Goal: Information Seeking & Learning: Find specific page/section

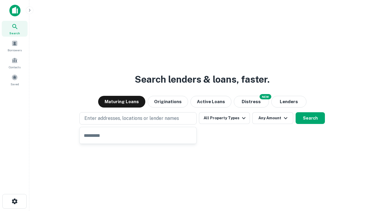
type input "**********"
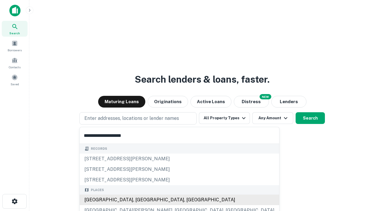
click at [140, 200] on div "Santa Monica, CA, USA" at bounding box center [180, 200] width 200 height 11
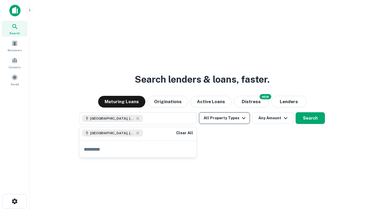
click at [224, 118] on button "All Property Types" at bounding box center [224, 118] width 51 height 12
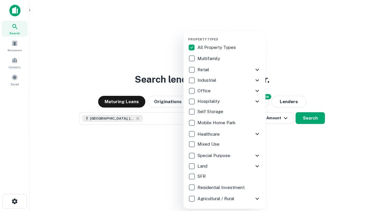
click at [229, 35] on button "button" at bounding box center [229, 35] width 82 height 0
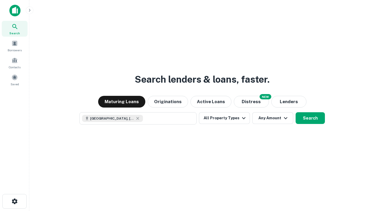
scroll to position [9, 0]
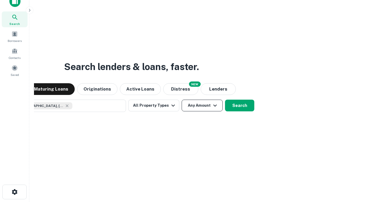
click at [182, 100] on button "Any Amount" at bounding box center [202, 106] width 41 height 12
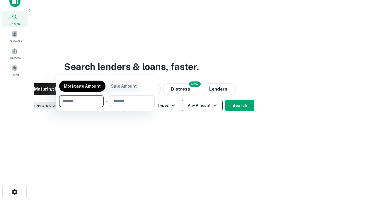
scroll to position [42, 166]
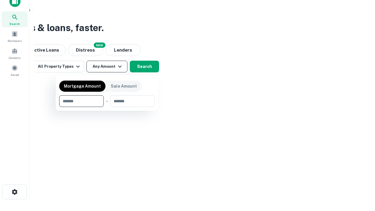
type input "*******"
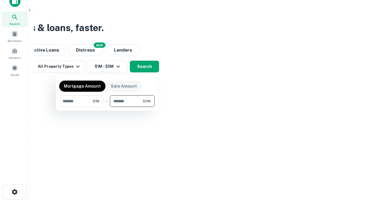
type input "*******"
click at [107, 107] on button "button" at bounding box center [107, 107] width 96 height 0
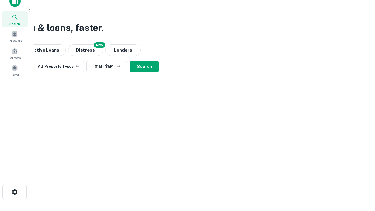
scroll to position [9, 0]
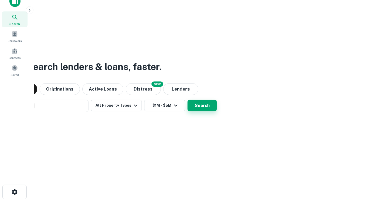
click at [188, 100] on button "Search" at bounding box center [202, 106] width 29 height 12
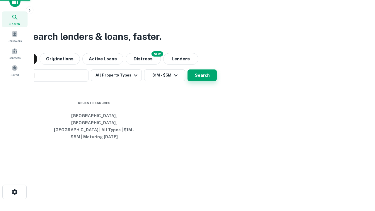
scroll to position [19, 166]
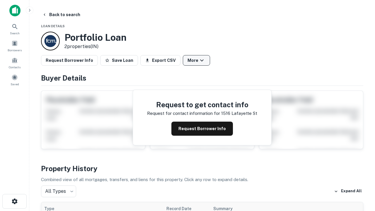
click at [196, 60] on button "More" at bounding box center [196, 60] width 27 height 11
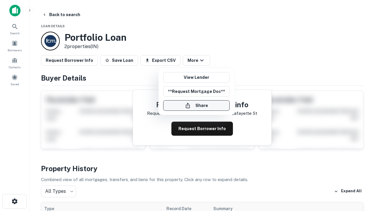
click at [196, 106] on button "Share" at bounding box center [196, 105] width 67 height 11
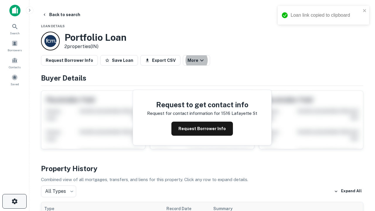
click at [14, 201] on icon "button" at bounding box center [14, 201] width 7 height 7
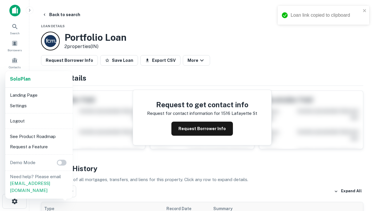
click at [39, 121] on li "Logout" at bounding box center [39, 121] width 63 height 11
